Goal: Task Accomplishment & Management: Use online tool/utility

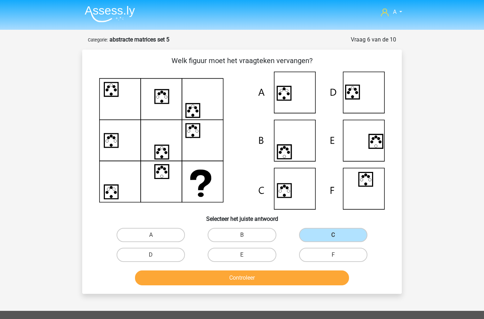
scroll to position [64, 0]
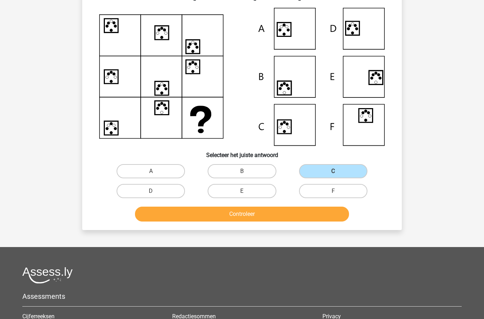
click at [276, 216] on button "Controleer" at bounding box center [242, 214] width 214 height 15
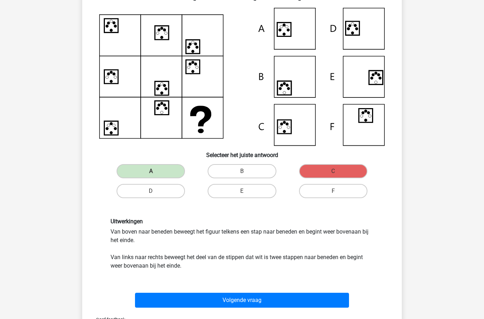
click at [249, 302] on button "Volgende vraag" at bounding box center [242, 300] width 214 height 15
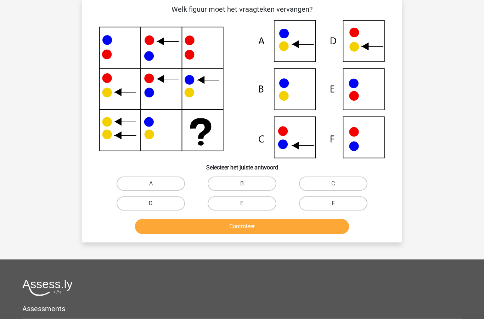
scroll to position [35, 0]
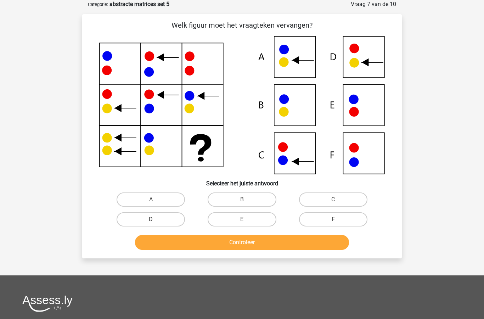
click at [330, 200] on label "C" at bounding box center [333, 199] width 68 height 14
click at [333, 200] on input "C" at bounding box center [335, 202] width 5 height 5
radio input "true"
click at [287, 241] on button "Controleer" at bounding box center [242, 242] width 214 height 15
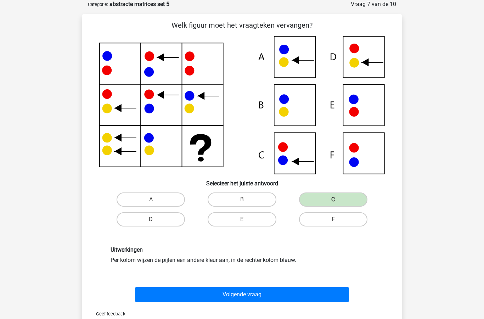
click at [281, 297] on button "Volgende vraag" at bounding box center [242, 294] width 214 height 15
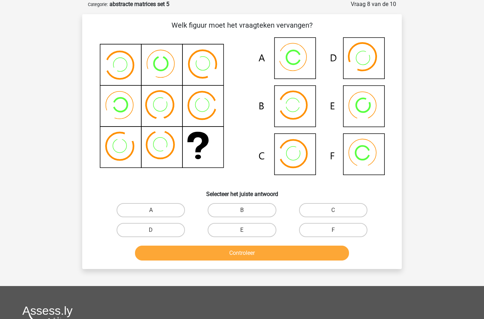
click at [161, 212] on label "A" at bounding box center [151, 210] width 68 height 14
click at [156, 212] on input "A" at bounding box center [153, 212] width 5 height 5
radio input "true"
click at [226, 253] on button "Controleer" at bounding box center [242, 253] width 214 height 15
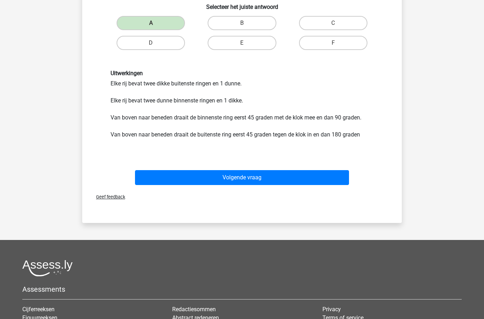
click at [275, 177] on button "Volgende vraag" at bounding box center [242, 177] width 214 height 15
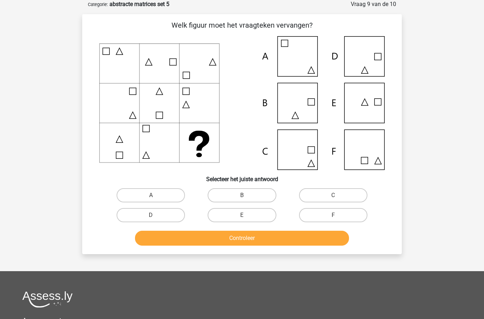
click at [258, 197] on label "B" at bounding box center [242, 195] width 68 height 14
click at [247, 197] on input "B" at bounding box center [244, 197] width 5 height 5
radio input "true"
click at [286, 241] on button "Controleer" at bounding box center [242, 238] width 214 height 15
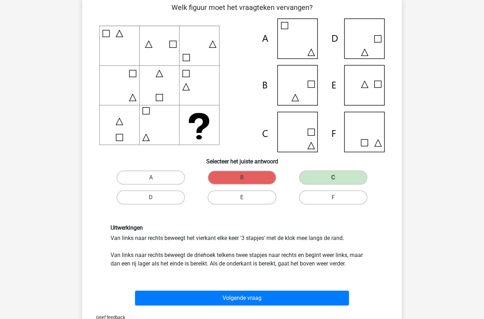
scroll to position [53, 0]
click at [270, 299] on button "Volgende vraag" at bounding box center [242, 298] width 214 height 15
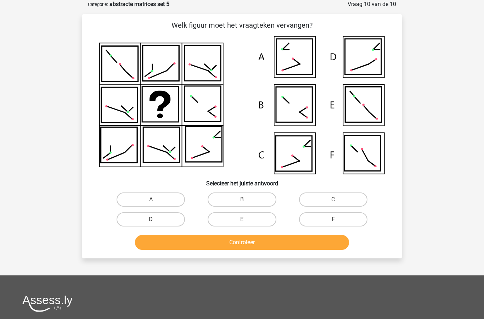
scroll to position [64, 0]
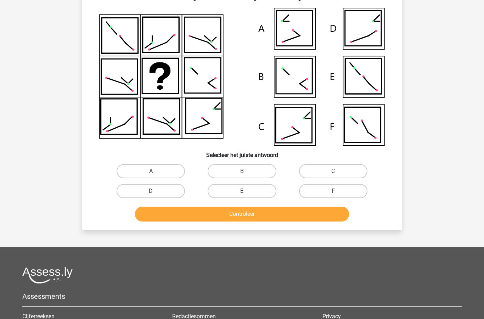
click at [156, 184] on label "D" at bounding box center [151, 191] width 68 height 14
click at [156, 191] on input "D" at bounding box center [153, 193] width 5 height 5
radio input "true"
click at [247, 211] on button "Controleer" at bounding box center [242, 214] width 214 height 15
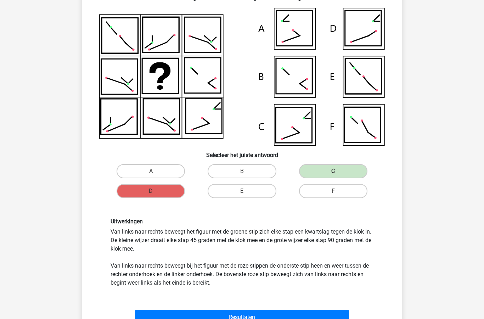
scroll to position [57, 0]
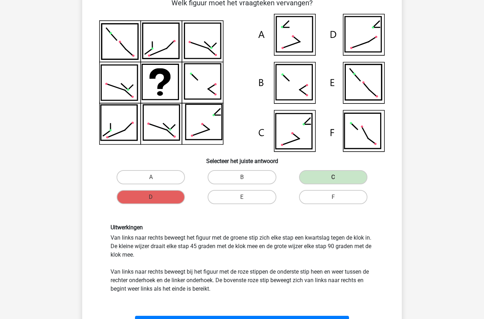
click at [269, 319] on button "Resultaten" at bounding box center [242, 323] width 214 height 15
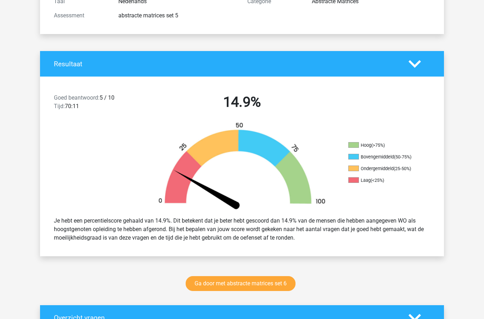
scroll to position [149, 0]
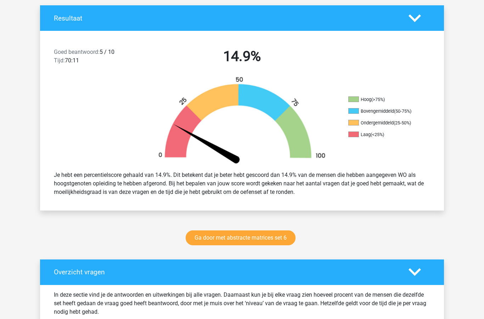
click at [274, 237] on link "Ga door met abstracte matrices set 6" at bounding box center [241, 237] width 110 height 15
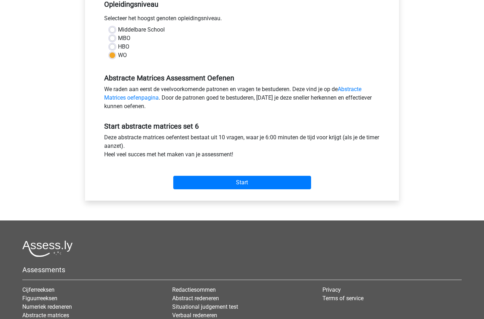
scroll to position [152, 0]
click at [268, 180] on input "Start" at bounding box center [242, 182] width 138 height 13
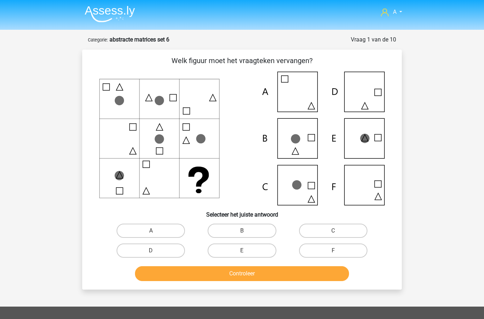
click at [333, 228] on label "C" at bounding box center [333, 231] width 68 height 14
click at [333, 231] on input "C" at bounding box center [335, 233] width 5 height 5
radio input "true"
click at [258, 271] on button "Controleer" at bounding box center [242, 273] width 214 height 15
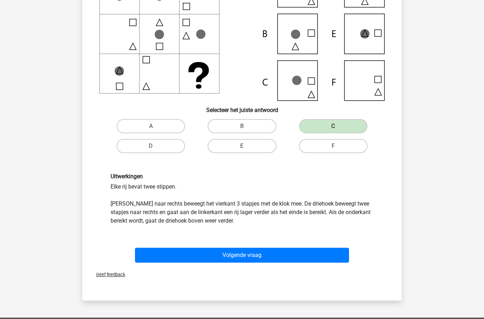
click at [286, 248] on button "Volgende vraag" at bounding box center [242, 255] width 214 height 15
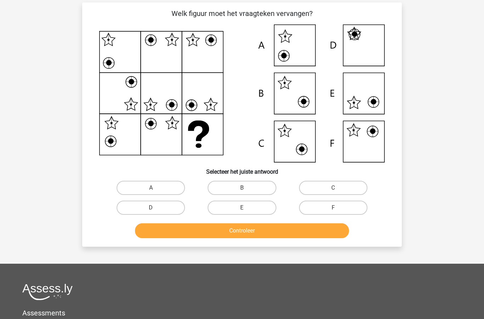
scroll to position [35, 0]
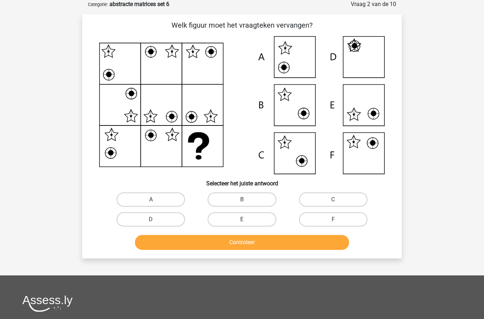
click at [333, 219] on label "F" at bounding box center [333, 219] width 68 height 14
click at [333, 219] on input "F" at bounding box center [335, 221] width 5 height 5
radio input "true"
click at [277, 243] on button "Controleer" at bounding box center [242, 242] width 214 height 15
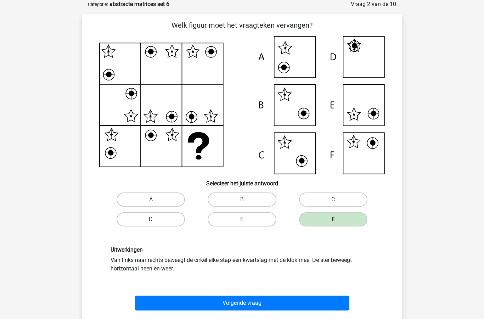
click at [257, 308] on button "Volgende vraag" at bounding box center [242, 303] width 214 height 15
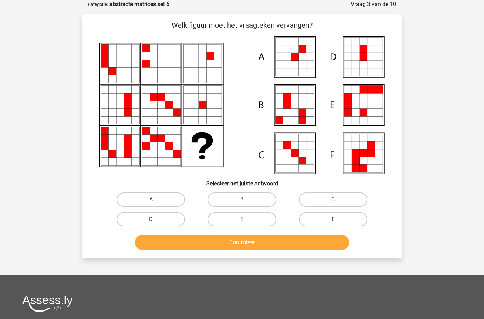
click at [187, 211] on div "D" at bounding box center [150, 219] width 91 height 20
click at [168, 203] on label "A" at bounding box center [151, 199] width 68 height 14
click at [156, 203] on input "A" at bounding box center [153, 202] width 5 height 5
radio input "true"
click at [252, 243] on button "Controleer" at bounding box center [242, 242] width 214 height 15
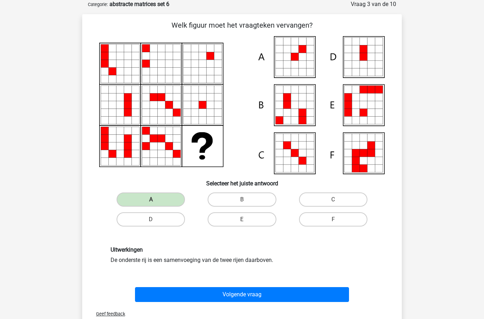
click at [254, 294] on button "Volgende vraag" at bounding box center [242, 294] width 214 height 15
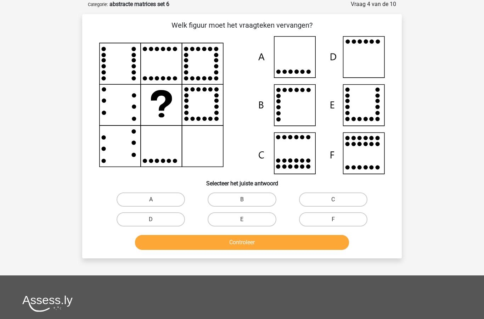
click at [166, 221] on label "D" at bounding box center [151, 219] width 68 height 14
click at [156, 221] on input "D" at bounding box center [153, 221] width 5 height 5
radio input "true"
click at [238, 245] on button "Controleer" at bounding box center [242, 242] width 214 height 15
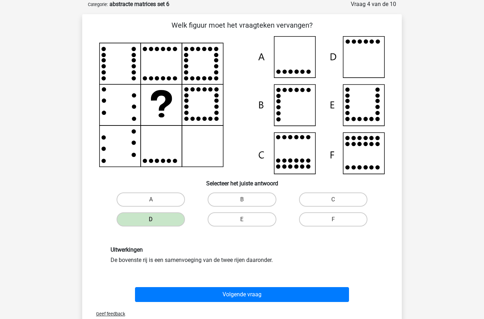
click at [263, 291] on button "Volgende vraag" at bounding box center [242, 294] width 214 height 15
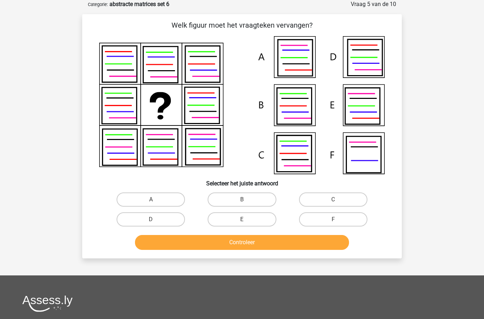
click at [156, 221] on input "D" at bounding box center [153, 221] width 5 height 5
radio input "true"
click at [258, 242] on button "Controleer" at bounding box center [242, 242] width 214 height 15
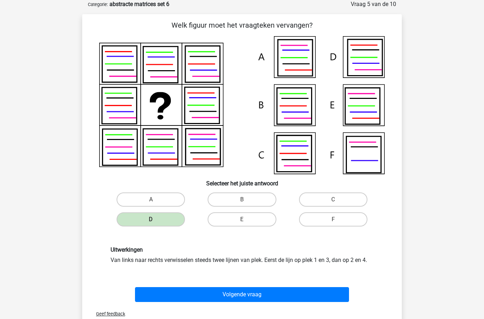
click at [250, 292] on button "Volgende vraag" at bounding box center [242, 294] width 214 height 15
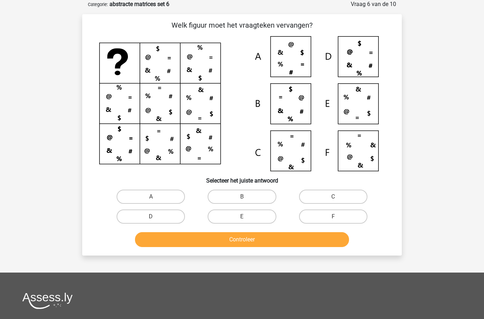
click at [164, 196] on label "A" at bounding box center [151, 197] width 68 height 14
click at [156, 197] on input "A" at bounding box center [153, 199] width 5 height 5
radio input "true"
click at [243, 245] on button "Controleer" at bounding box center [242, 239] width 214 height 15
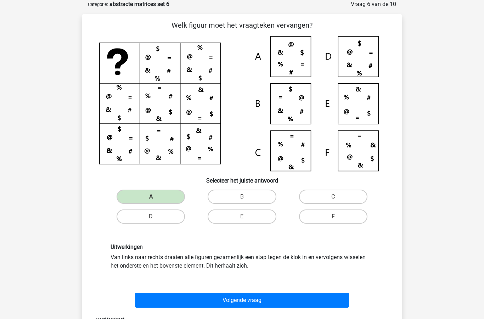
click at [258, 301] on button "Volgende vraag" at bounding box center [242, 300] width 214 height 15
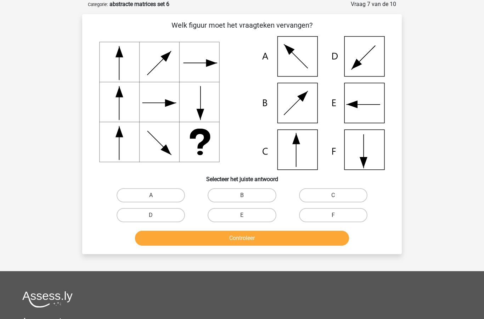
click at [340, 220] on label "F" at bounding box center [333, 215] width 68 height 14
click at [338, 220] on input "F" at bounding box center [335, 217] width 5 height 5
radio input "true"
click at [296, 241] on button "Controleer" at bounding box center [242, 238] width 214 height 15
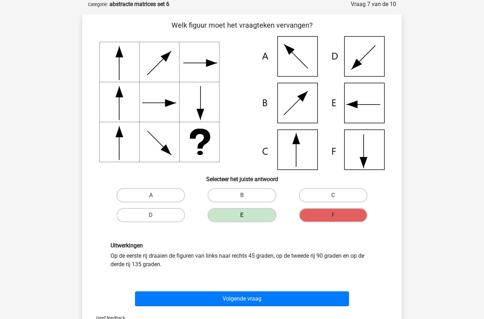
click at [258, 297] on button "Volgende vraag" at bounding box center [242, 298] width 214 height 15
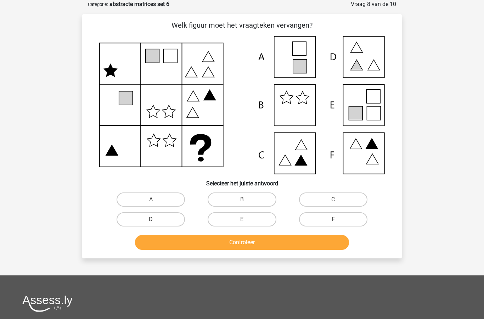
click at [247, 221] on input "E" at bounding box center [244, 221] width 5 height 5
radio input "true"
click at [269, 241] on button "Controleer" at bounding box center [242, 242] width 214 height 15
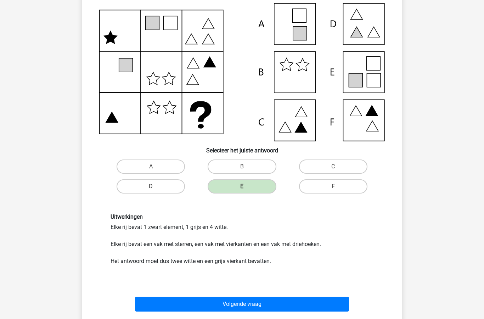
click at [261, 305] on button "Volgende vraag" at bounding box center [242, 304] width 214 height 15
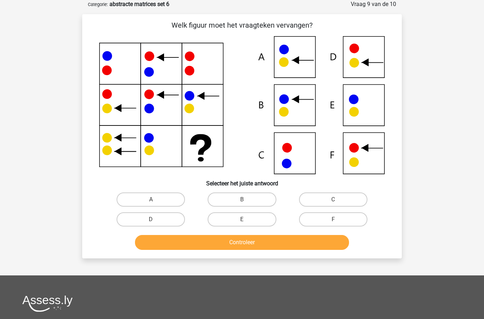
click at [254, 198] on label "B" at bounding box center [242, 199] width 68 height 14
click at [247, 200] on input "B" at bounding box center [244, 202] width 5 height 5
radio input "true"
click at [256, 244] on button "Controleer" at bounding box center [242, 242] width 214 height 15
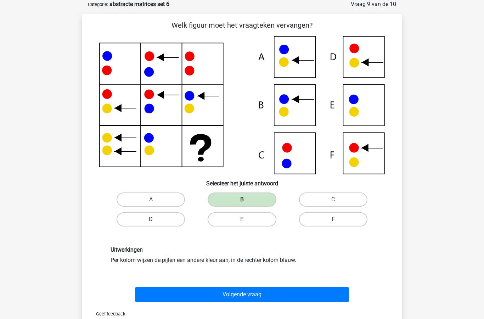
click at [249, 290] on button "Volgende vraag" at bounding box center [242, 294] width 214 height 15
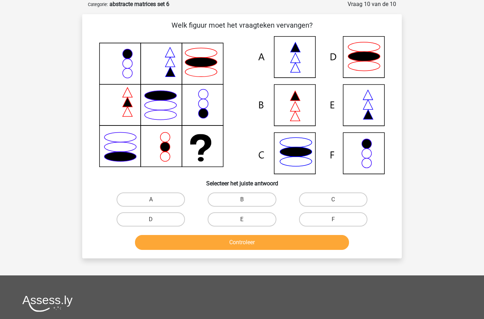
click at [162, 203] on label "A" at bounding box center [151, 199] width 68 height 14
click at [156, 203] on input "A" at bounding box center [153, 202] width 5 height 5
radio input "true"
click at [260, 243] on button "Controleer" at bounding box center [242, 242] width 214 height 15
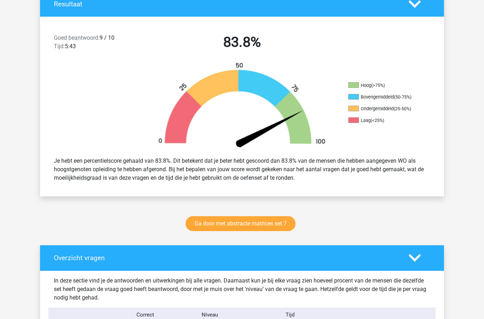
scroll to position [167, 0]
